Goal: Transaction & Acquisition: Download file/media

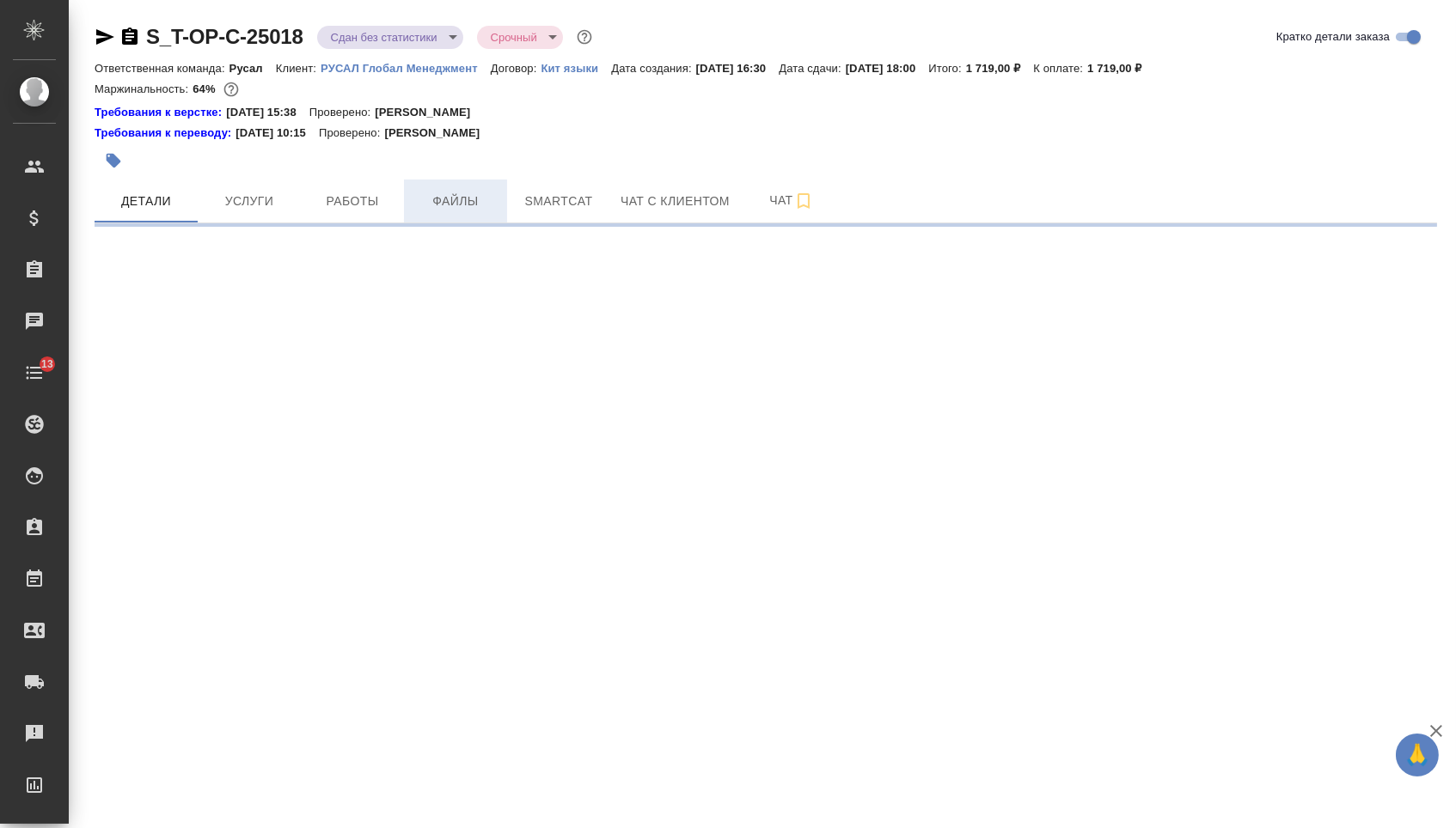
click at [477, 207] on span "Файлы" at bounding box center [455, 201] width 82 height 21
select select "RU"
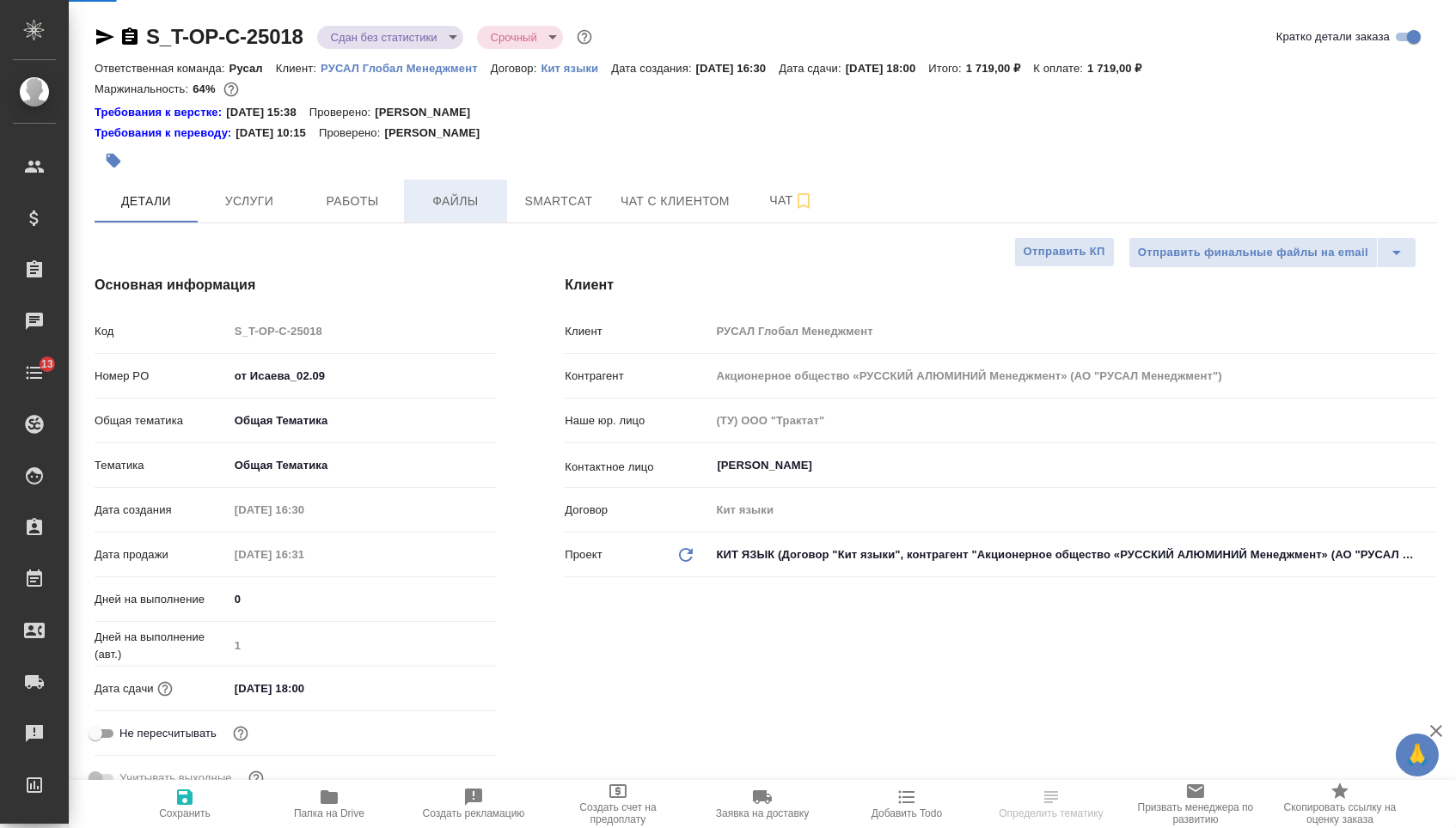
type input "[PERSON_NAME]"
type textarea "x"
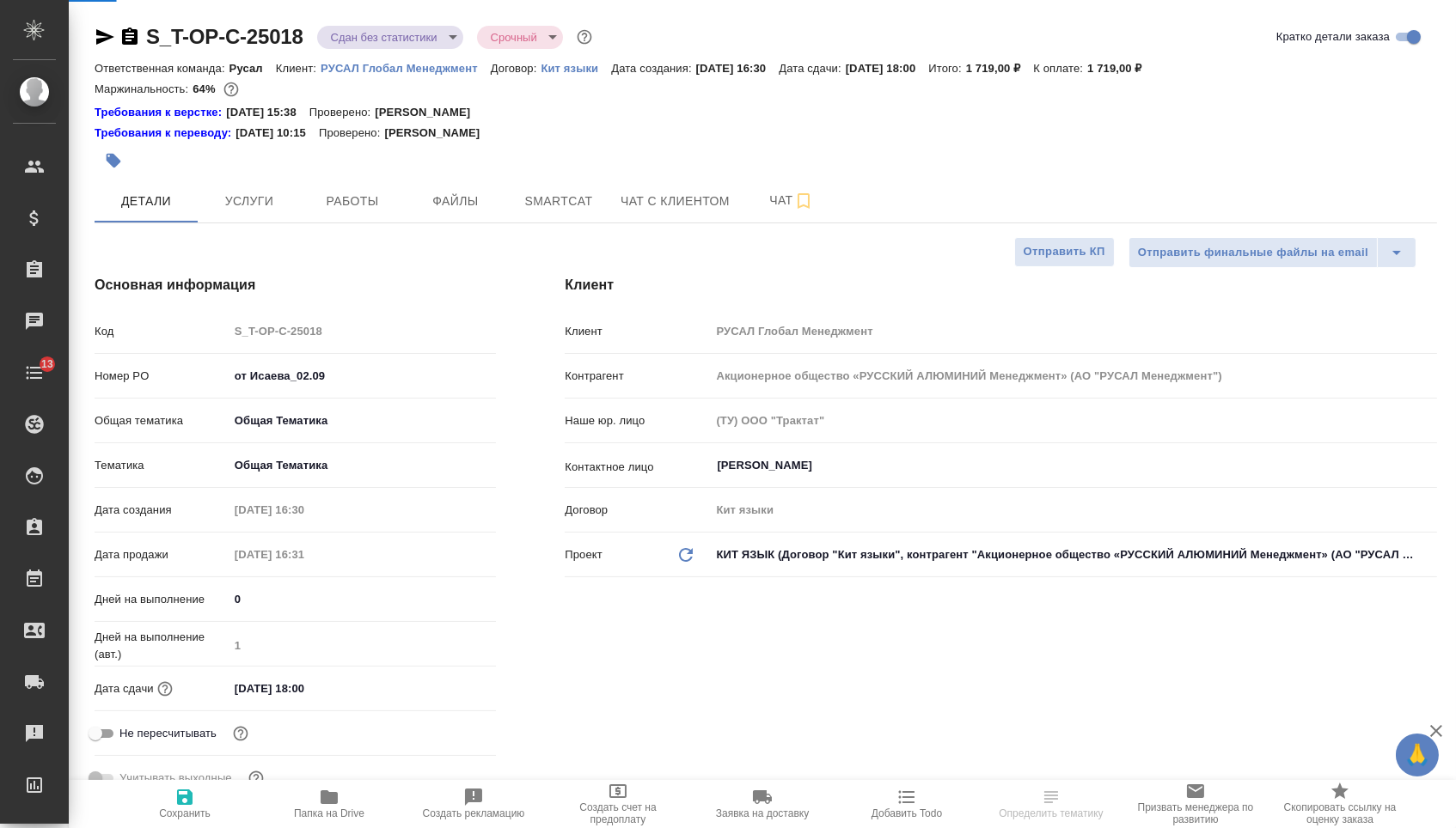
type textarea "x"
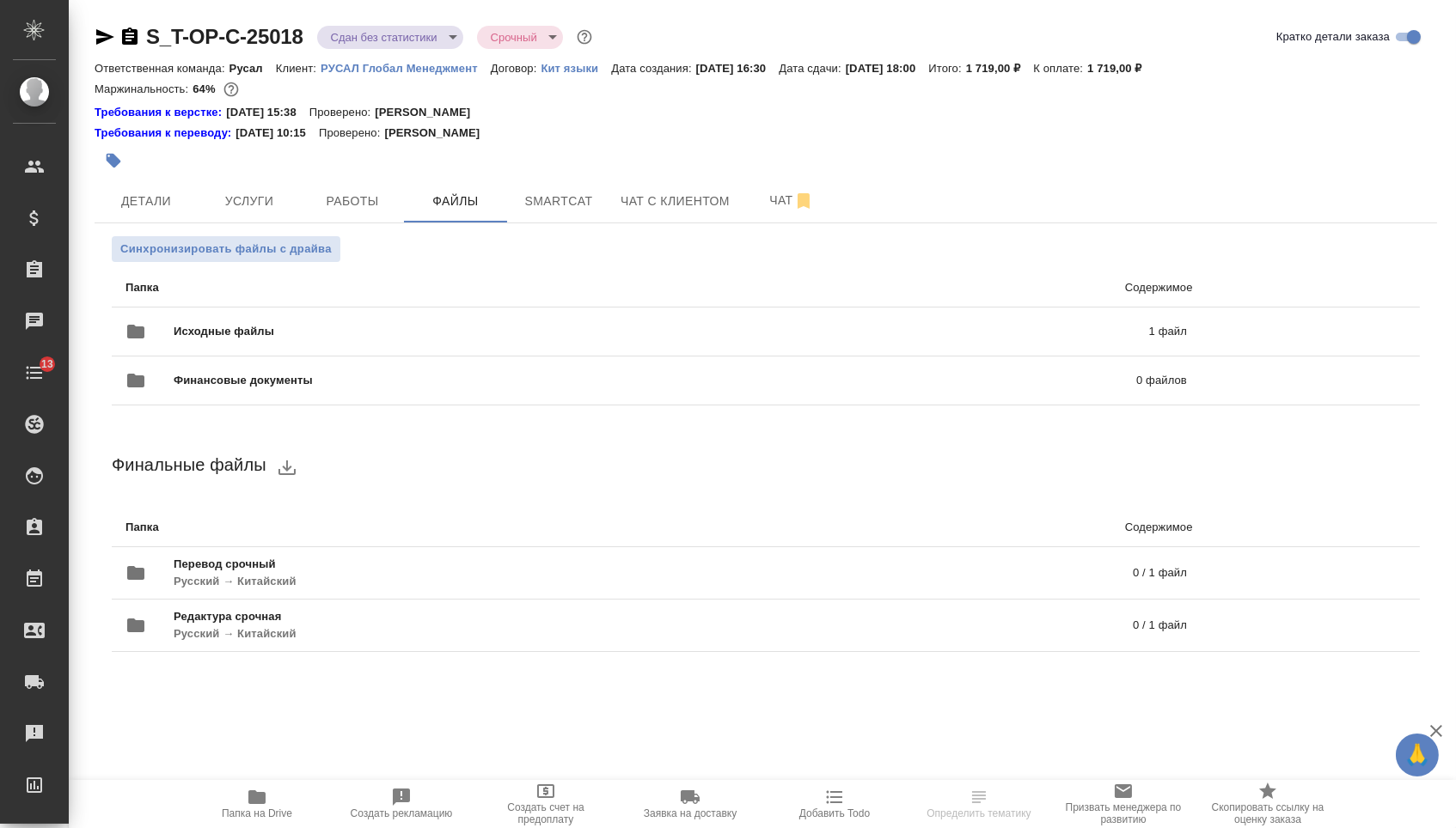
click at [466, 305] on div "Исходные файлы 1 файл" at bounding box center [656, 332] width 1096 height 76
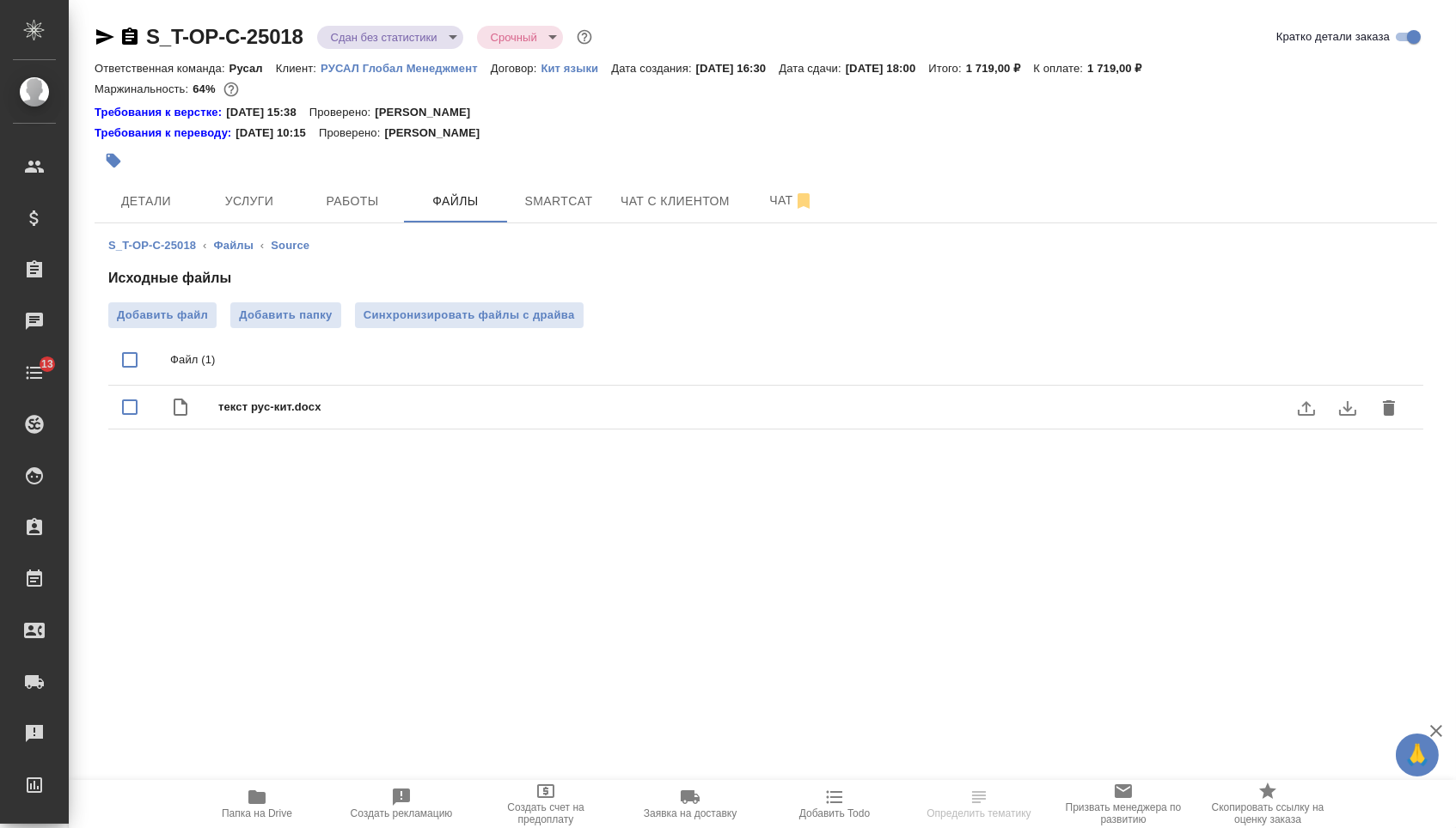
click at [445, 430] on div "текст рус-кит.docx" at bounding box center [766, 408] width 1315 height 44
checkbox input "true"
click at [1337, 418] on icon "download" at bounding box center [1347, 408] width 20 height 20
